Goal: Task Accomplishment & Management: Complete application form

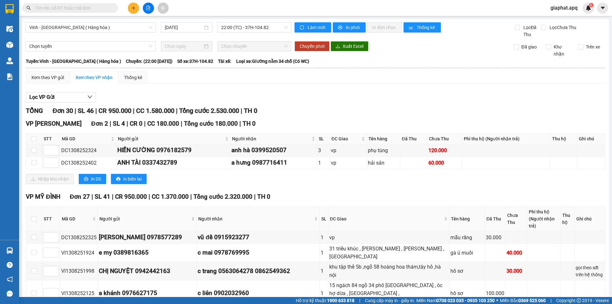
scroll to position [389, 0]
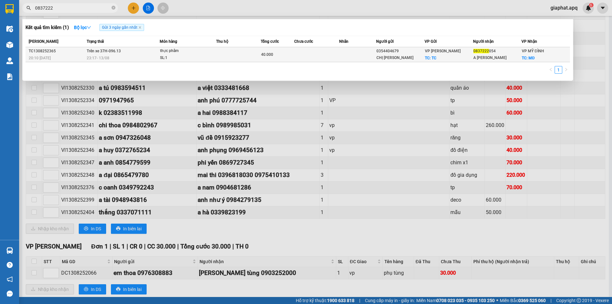
type input "0837222"
click at [343, 55] on td at bounding box center [357, 54] width 37 height 15
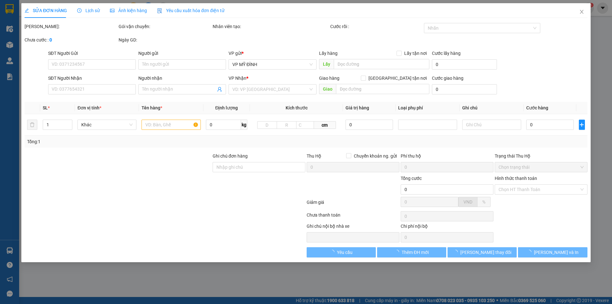
type input "0354404679"
type input "CHỊ [PERSON_NAME]"
checkbox input "true"
type input "TC"
type input "0837222054"
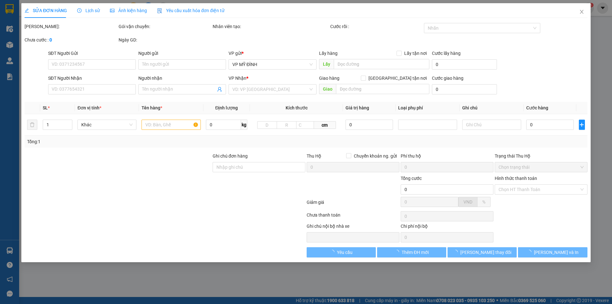
type input "A [PERSON_NAME]"
checkbox input "true"
type input "MĐ"
type input "40.000"
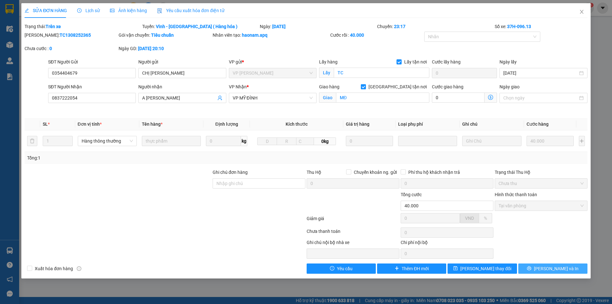
click at [538, 269] on button "[PERSON_NAME] và In" at bounding box center [552, 268] width 69 height 10
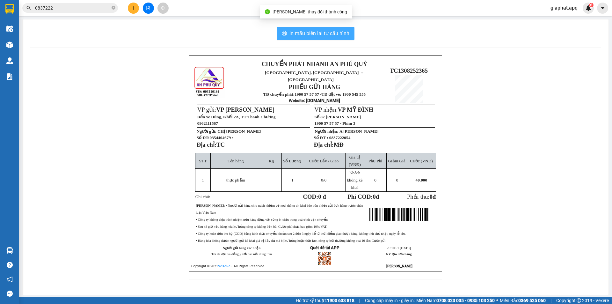
click at [292, 33] on span "In mẫu biên lai tự cấu hình" at bounding box center [319, 33] width 60 height 8
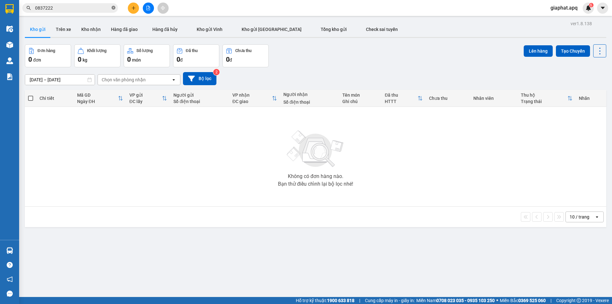
click at [113, 8] on icon "close-circle" at bounding box center [114, 8] width 4 height 4
click at [90, 10] on input "text" at bounding box center [72, 7] width 75 height 7
click at [88, 8] on input "text" at bounding box center [72, 7] width 75 height 7
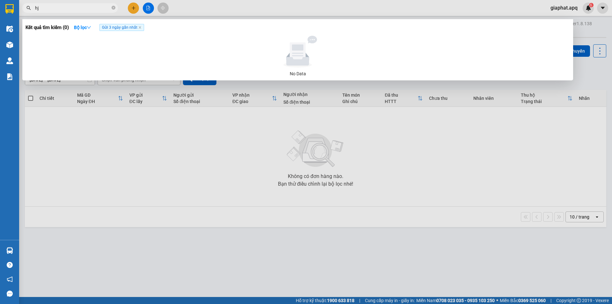
type input "h"
click at [74, 6] on input "097875485" at bounding box center [72, 7] width 75 height 7
type input "0"
type input "0384835221"
click at [84, 28] on strong "Bộ lọc" at bounding box center [82, 27] width 17 height 5
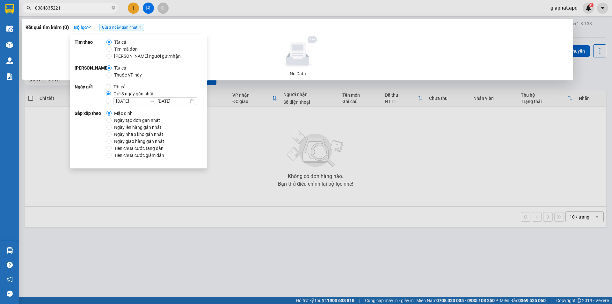
click at [77, 8] on input "0384835221" at bounding box center [72, 7] width 75 height 7
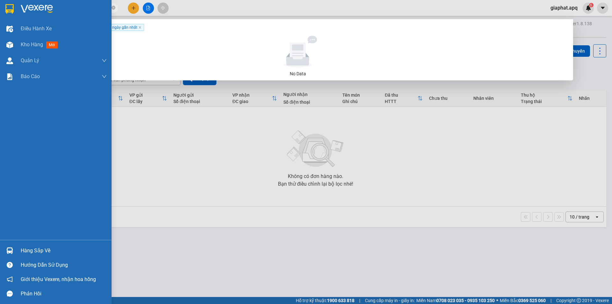
click at [7, 248] on img at bounding box center [9, 250] width 7 height 7
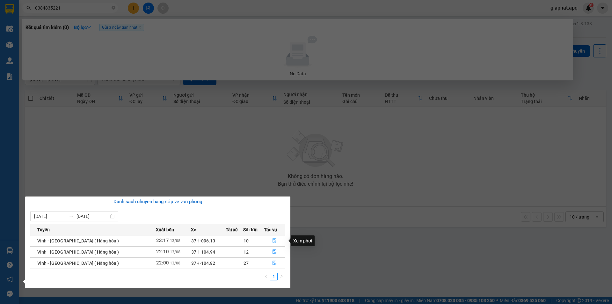
click at [273, 239] on icon "file-done" at bounding box center [275, 240] width 4 height 4
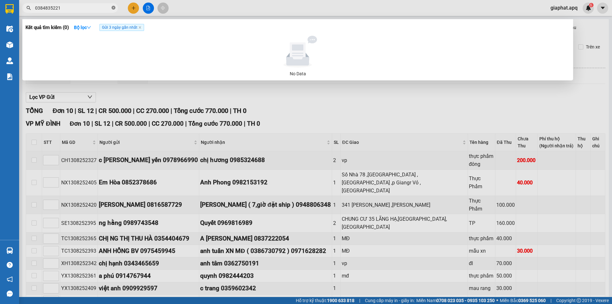
click at [115, 7] on icon "close-circle" at bounding box center [114, 8] width 4 height 4
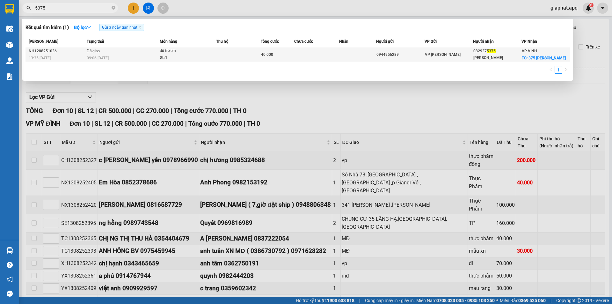
type input "5375"
click at [317, 54] on td at bounding box center [316, 54] width 45 height 15
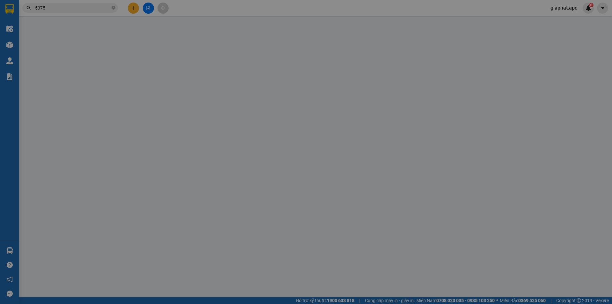
type input "0944956289"
type input "0829375375"
type input "[PERSON_NAME]"
checkbox input "true"
type input "375 [PERSON_NAME]"
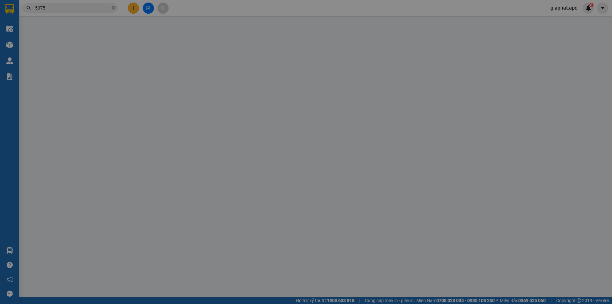
type input "40.000"
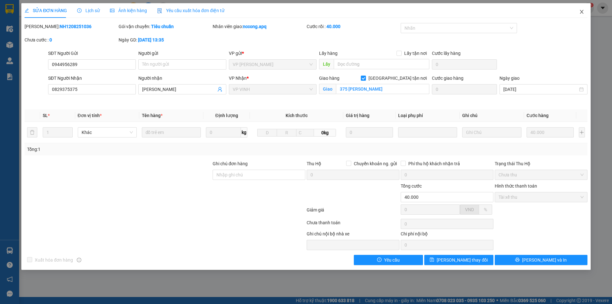
click at [582, 12] on icon "close" at bounding box center [582, 12] width 4 height 4
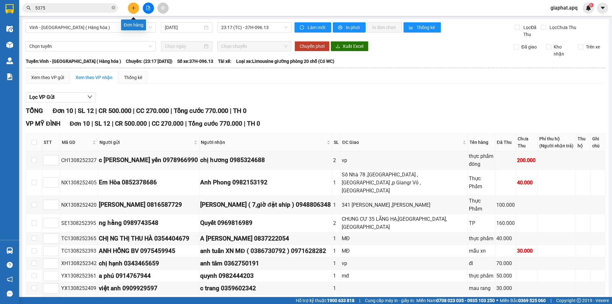
click at [133, 6] on icon "plus" at bounding box center [133, 8] width 4 height 4
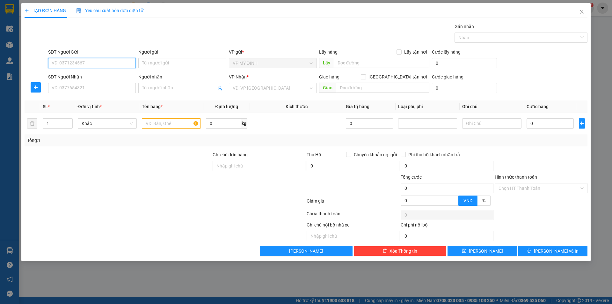
click at [80, 61] on input "SĐT Người Gửi" at bounding box center [92, 63] width 88 height 10
type input "0"
type input "00956059333"
click at [76, 90] on input "SĐT Người Nhận" at bounding box center [92, 88] width 88 height 10
type input "0967653951"
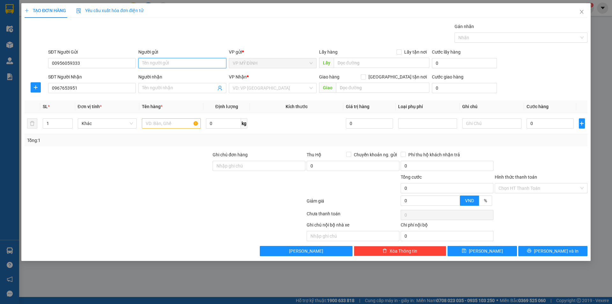
click at [150, 65] on input "Người gửi" at bounding box center [182, 63] width 88 height 10
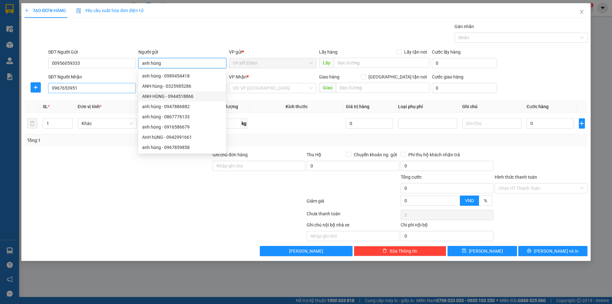
type input "anh hùng"
click at [128, 85] on input "0967653951" at bounding box center [92, 88] width 88 height 10
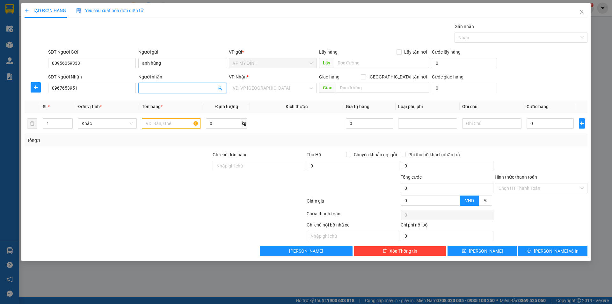
click at [140, 85] on span at bounding box center [182, 88] width 88 height 10
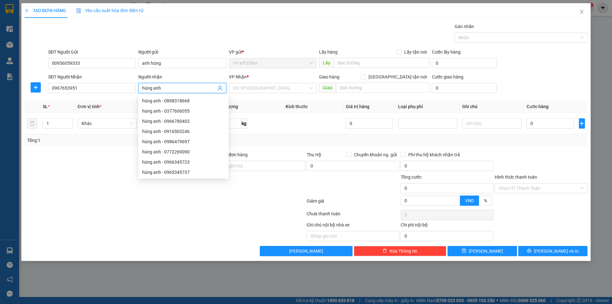
click at [239, 66] on span "VP MỸ ĐÌNH" at bounding box center [273, 63] width 80 height 10
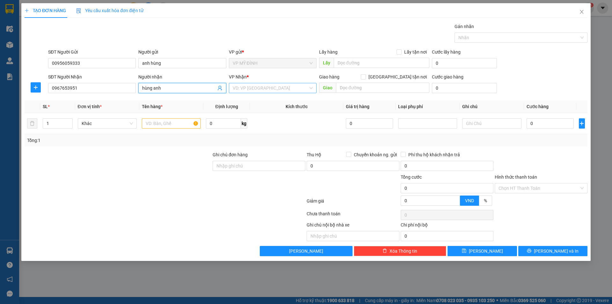
type input "hùng anh"
click at [236, 89] on input "search" at bounding box center [271, 88] width 76 height 10
type input "\"
click at [50, 119] on input "1" at bounding box center [57, 124] width 29 height 10
type input "2"
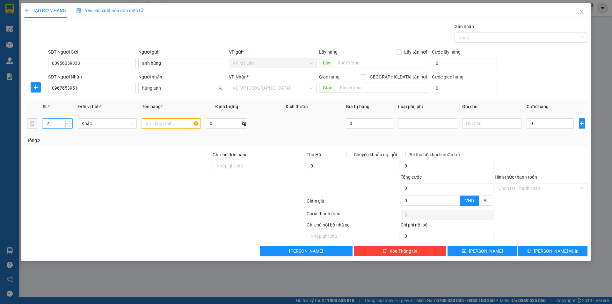
click at [160, 125] on input "text" at bounding box center [171, 123] width 59 height 10
type input "bàn nghế"
click at [242, 90] on input "search" at bounding box center [271, 88] width 76 height 10
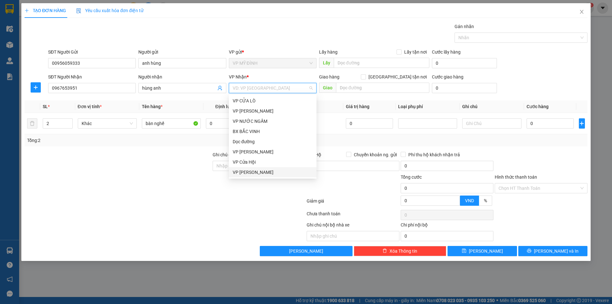
click at [242, 174] on div "VP [PERSON_NAME]" at bounding box center [273, 172] width 80 height 7
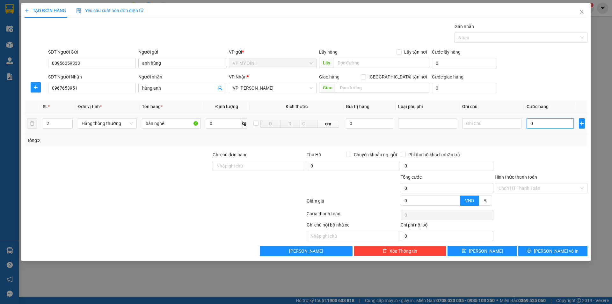
click at [532, 127] on input "0" at bounding box center [549, 123] width 47 height 10
click at [580, 9] on span "Close" at bounding box center [582, 12] width 18 height 18
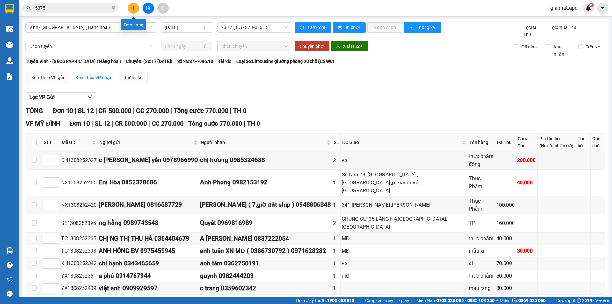
click at [132, 9] on icon "plus" at bounding box center [133, 8] width 4 height 4
